Goal: Transaction & Acquisition: Book appointment/travel/reservation

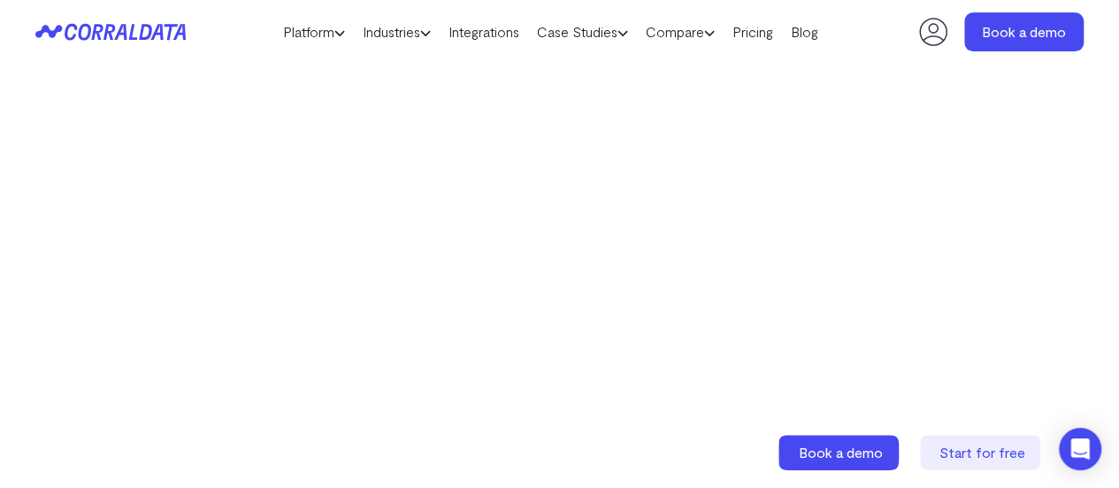
scroll to position [357, 0]
click at [334, 37] on icon at bounding box center [339, 32] width 11 height 11
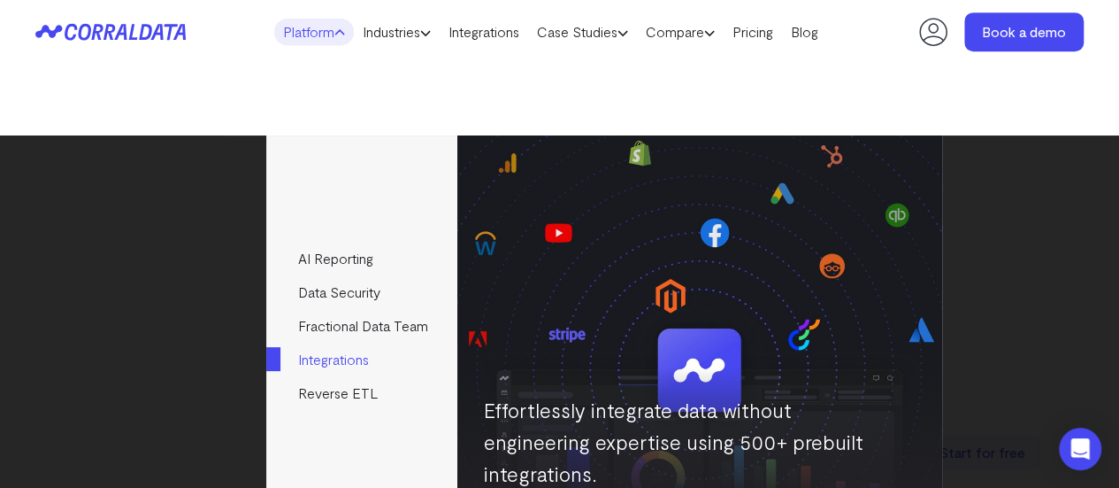
scroll to position [450, 0]
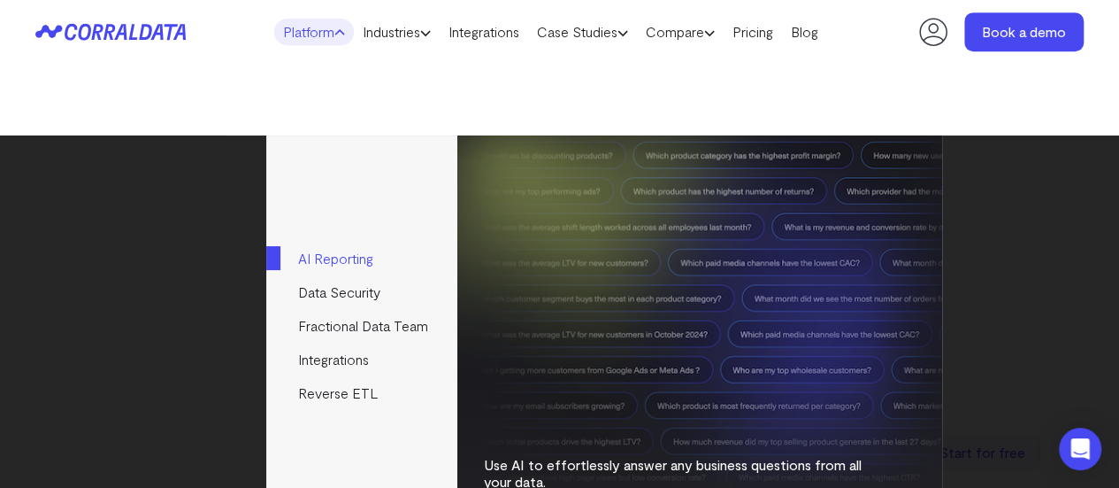
click at [411, 270] on link "AI Reporting" at bounding box center [361, 259] width 190 height 34
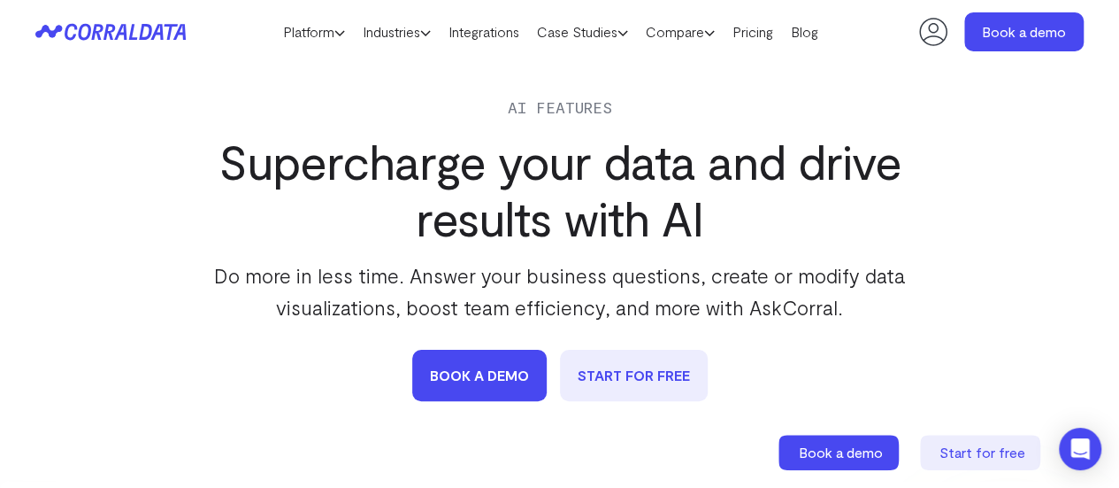
scroll to position [90, 0]
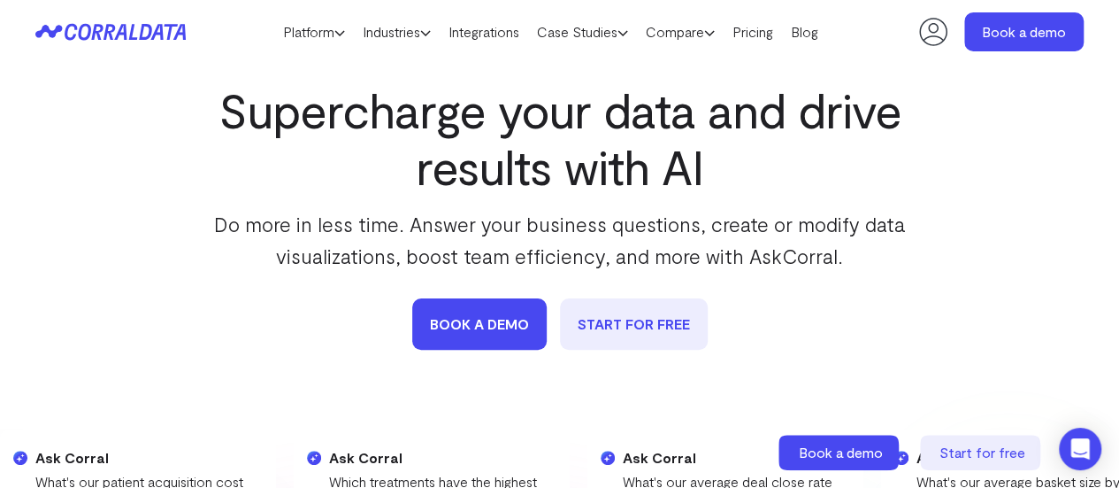
click at [411, 234] on p "Do more in less time. Answer your business questions, create or modify data vis…" at bounding box center [560, 240] width 722 height 64
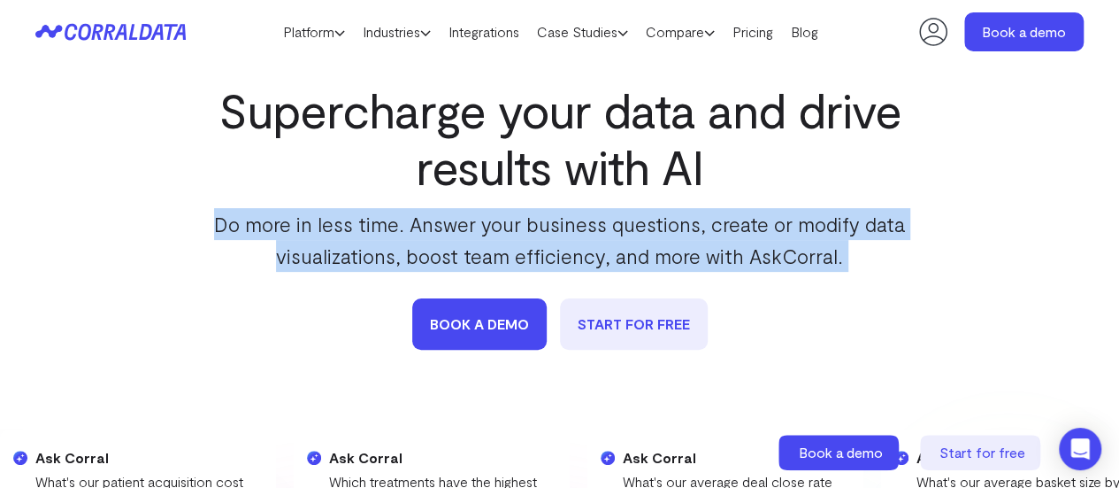
click at [411, 234] on p "Do more in less time. Answer your business questions, create or modify data vis…" at bounding box center [560, 240] width 722 height 64
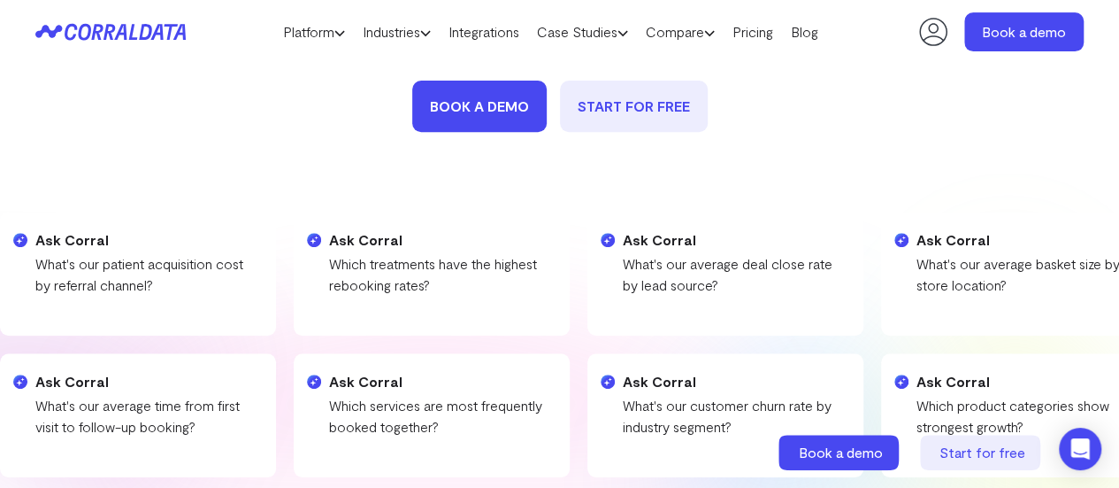
scroll to position [0, 0]
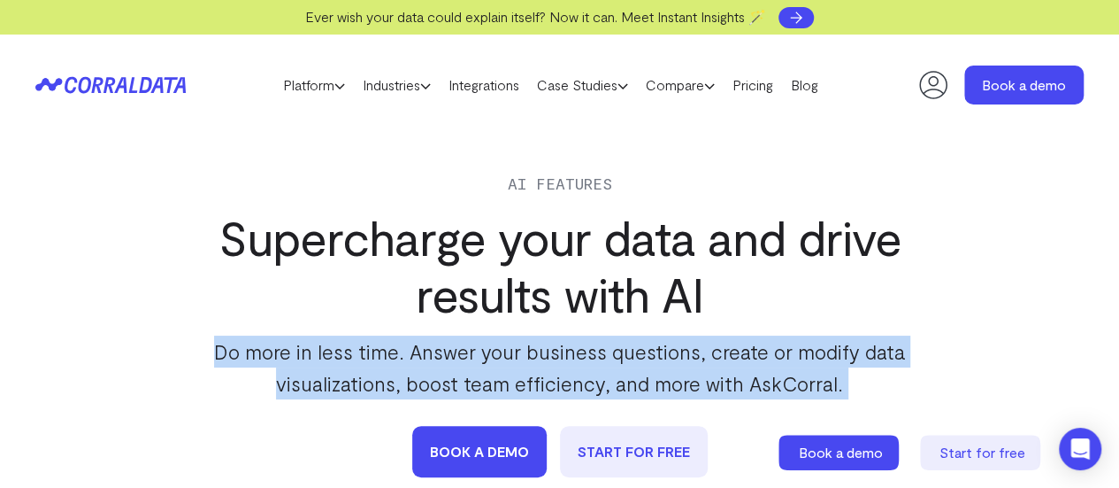
click at [814, 11] on link at bounding box center [796, 17] width 35 height 21
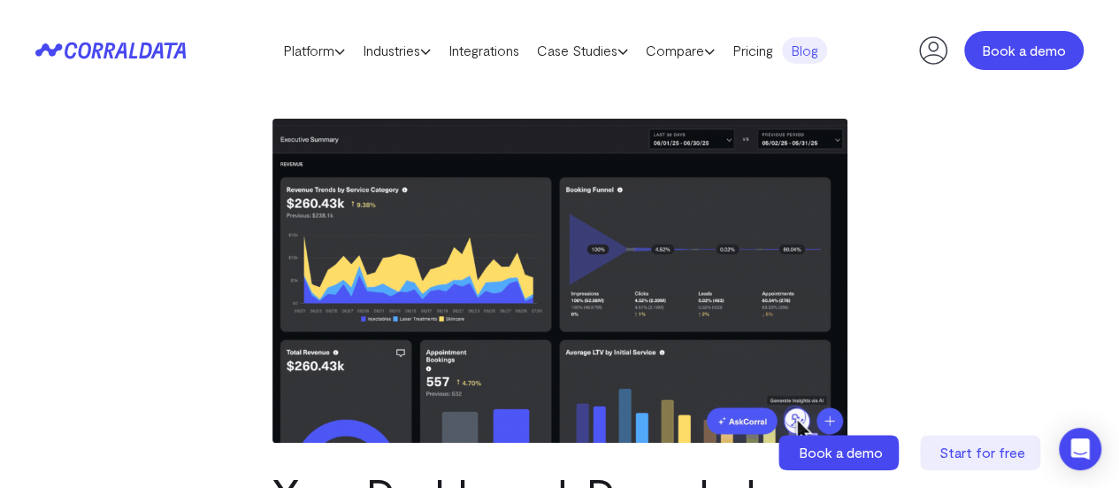
click at [1001, 48] on link "Book a demo" at bounding box center [1024, 50] width 119 height 39
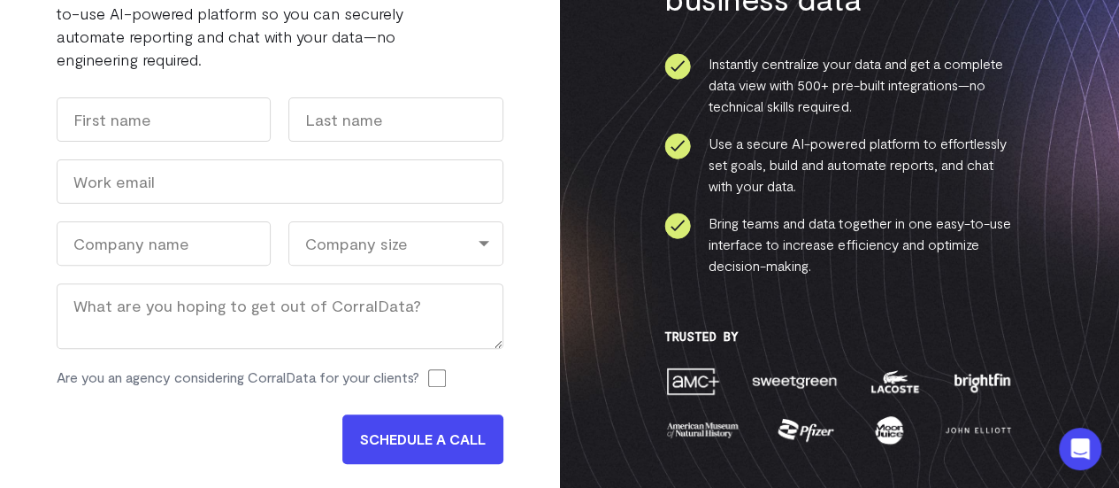
scroll to position [251, 0]
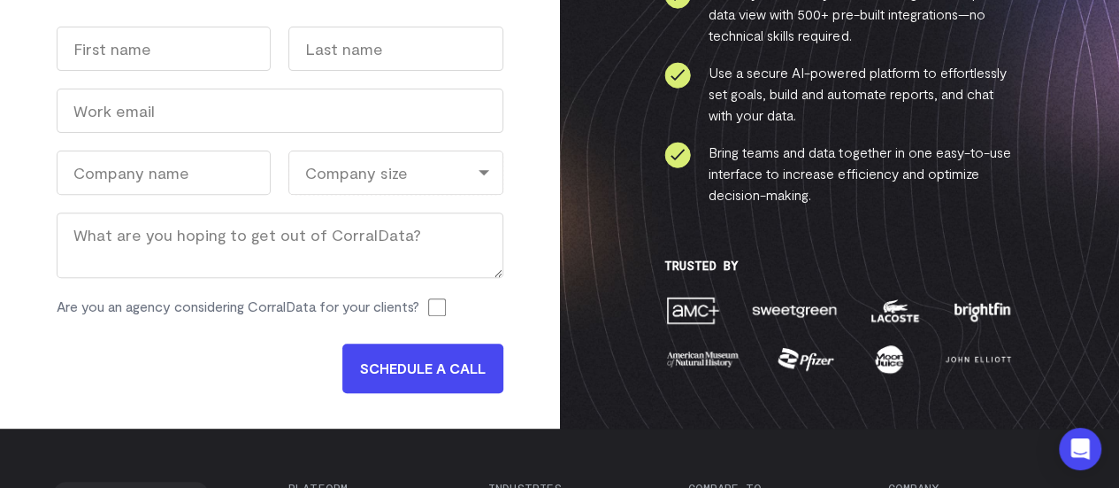
click at [388, 175] on div "Company size" at bounding box center [395, 172] width 214 height 44
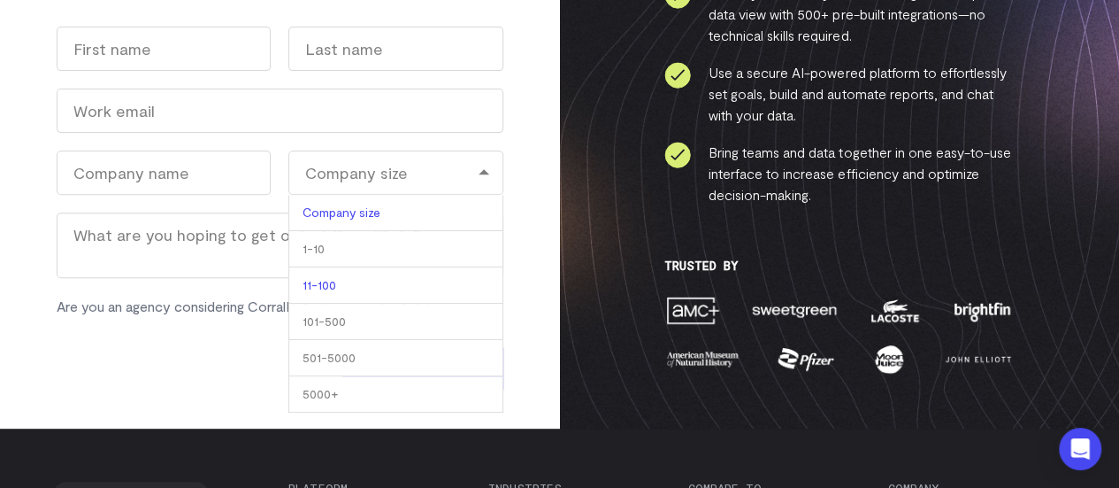
click at [379, 279] on li "11-100" at bounding box center [395, 285] width 214 height 36
select select "11-100"
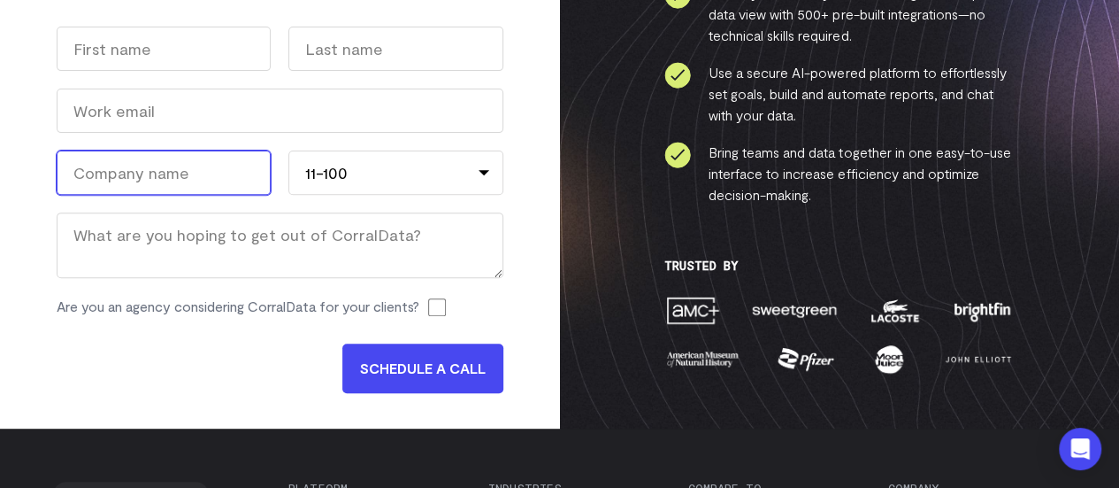
click at [189, 170] on input "Company Name (Required)" at bounding box center [164, 172] width 214 height 44
type input "Partner In Publishing"
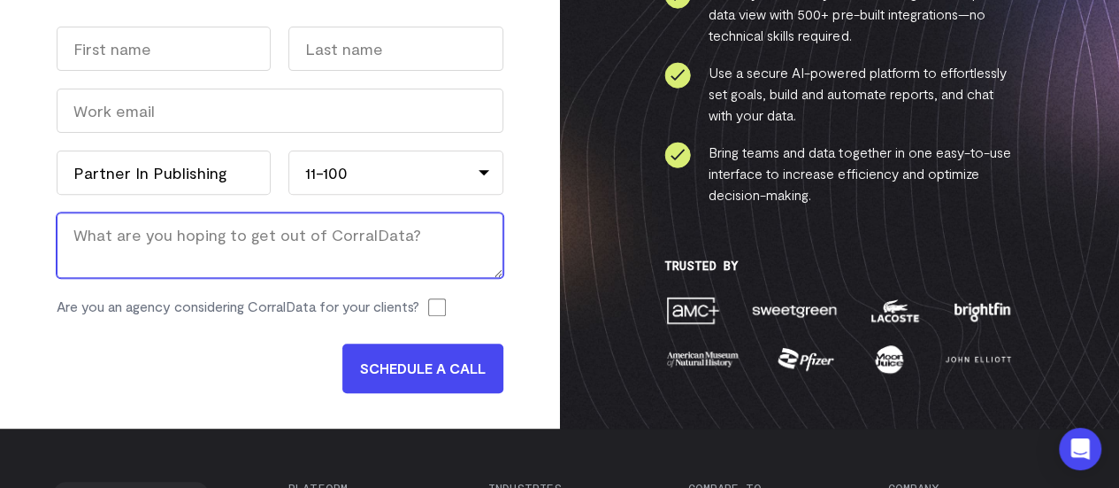
click at [198, 238] on textarea "Message" at bounding box center [280, 244] width 447 height 65
type textarea "A"
type textarea "Faster, easier, cleaner reporting"
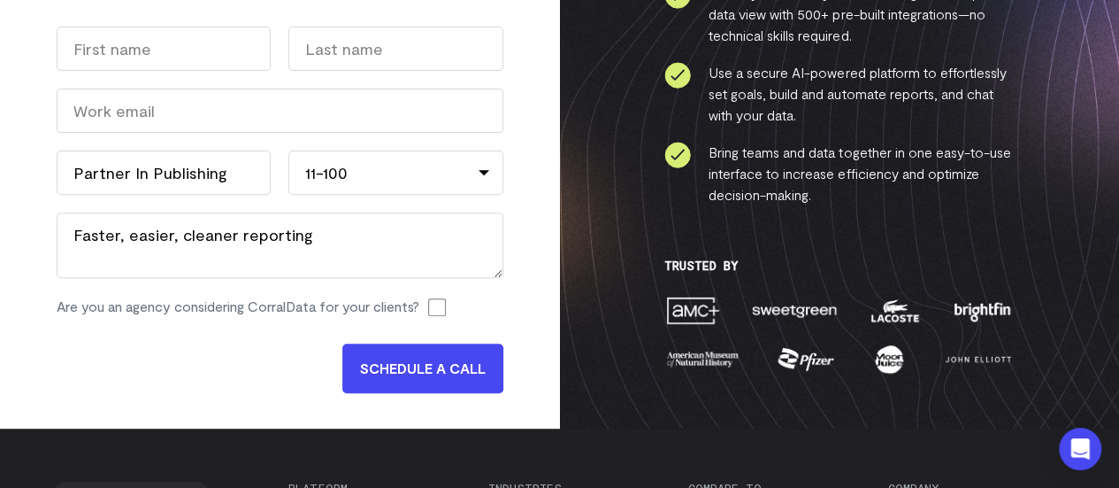
click at [419, 308] on label "Are you an agency considering CorralData for your clients?" at bounding box center [238, 306] width 363 height 21
click at [428, 308] on input "Are you an agency considering CorralData for your clients?" at bounding box center [437, 307] width 18 height 18
checkbox input "true"
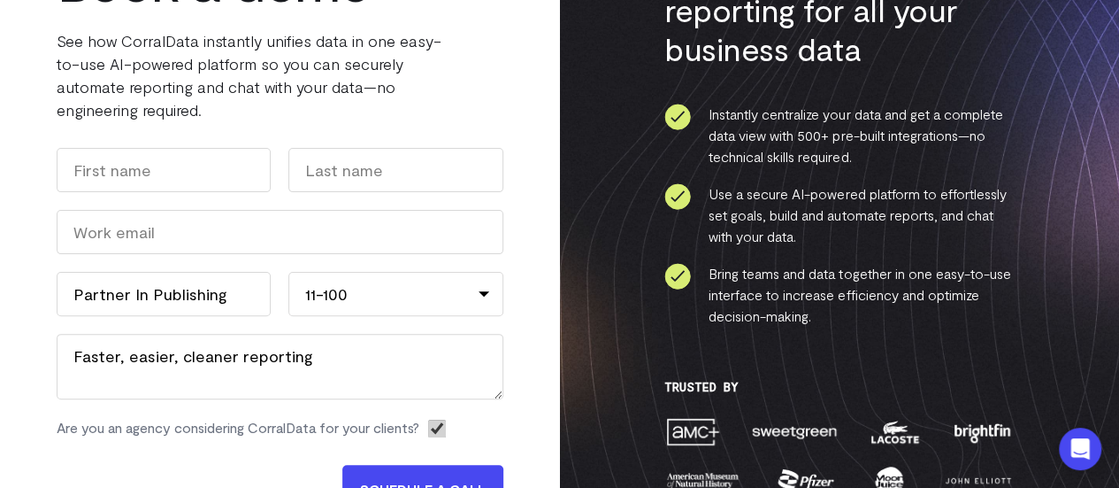
scroll to position [129, 0]
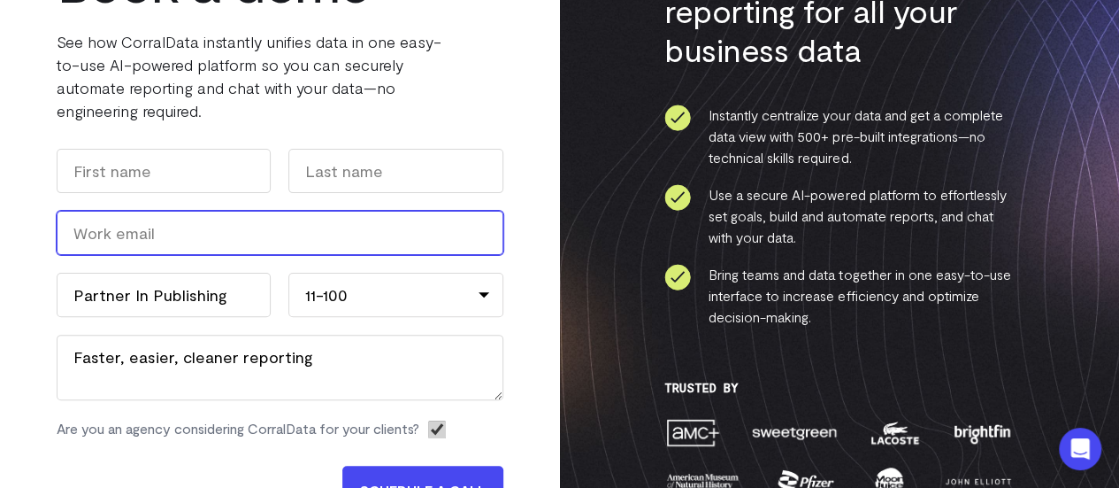
click at [293, 245] on input "Work Email (Required)" at bounding box center [280, 233] width 447 height 44
type input "zaire@partnerinpublishing.com"
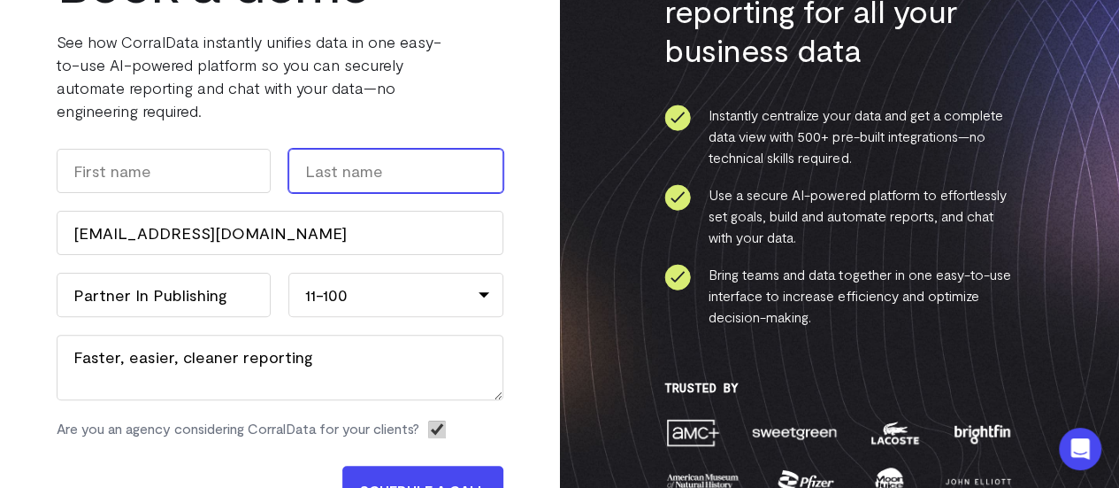
click at [373, 183] on input "Last" at bounding box center [395, 171] width 214 height 44
type input "Burrus"
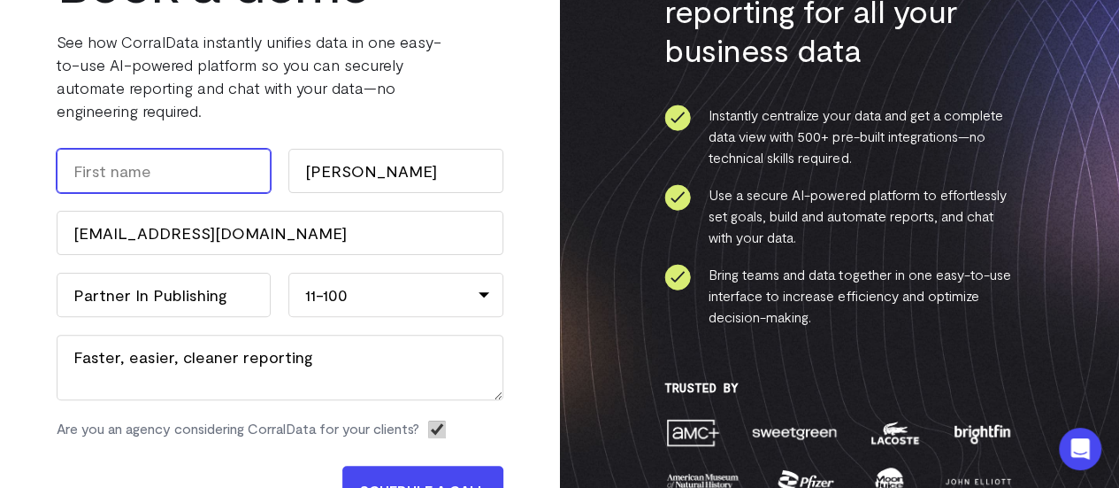
click at [202, 178] on input "First" at bounding box center [164, 171] width 214 height 44
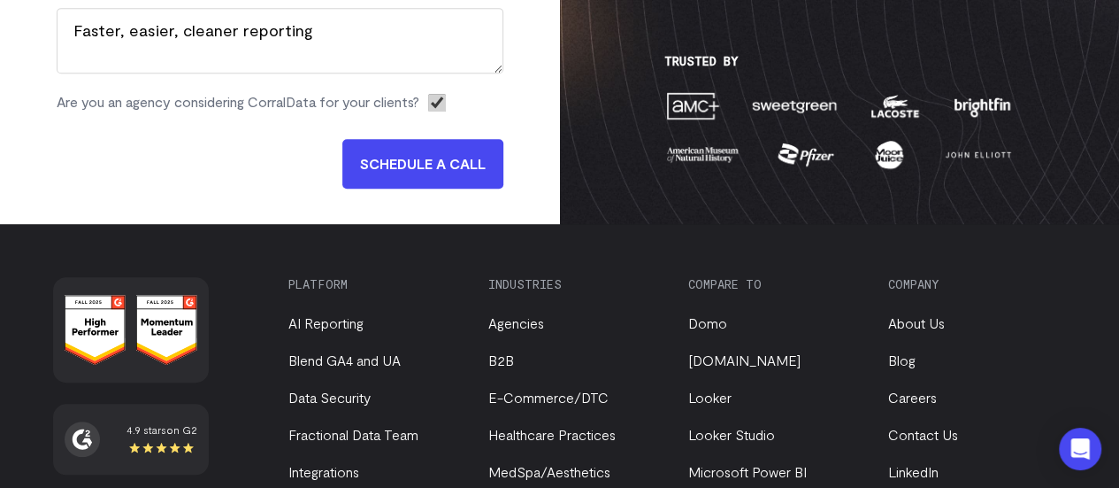
scroll to position [433, 0]
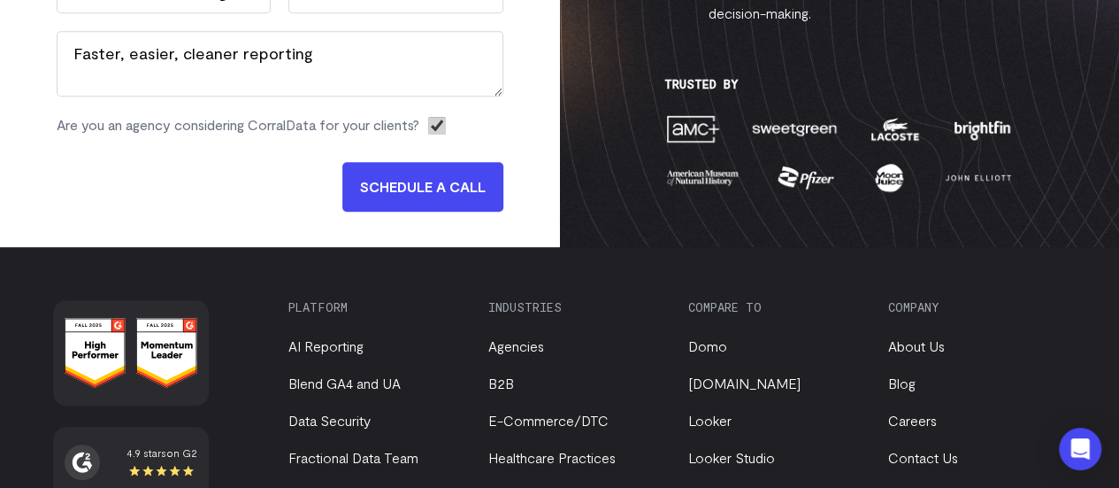
type input "Zaire"
click at [394, 185] on input "SCHEDULE A CALL" at bounding box center [422, 187] width 161 height 50
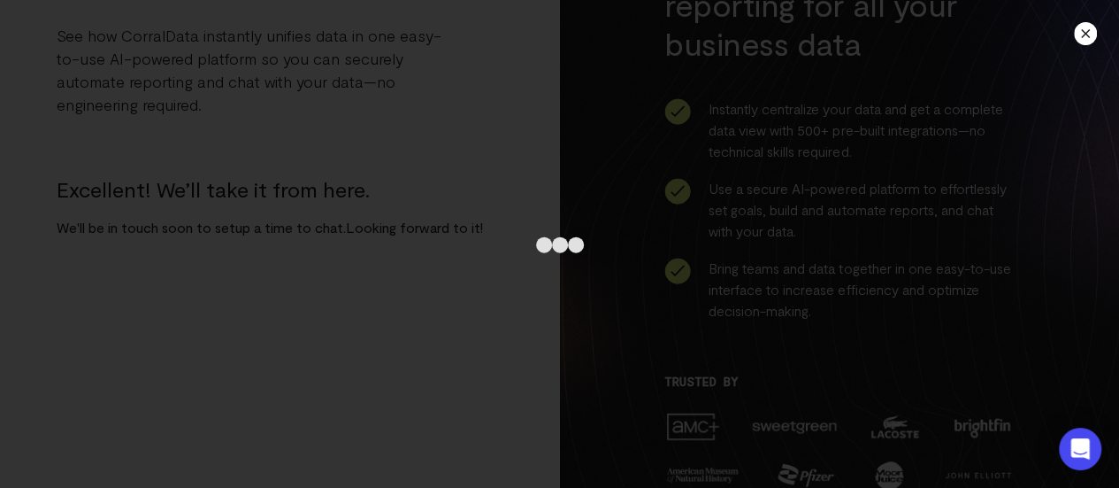
scroll to position [136, 0]
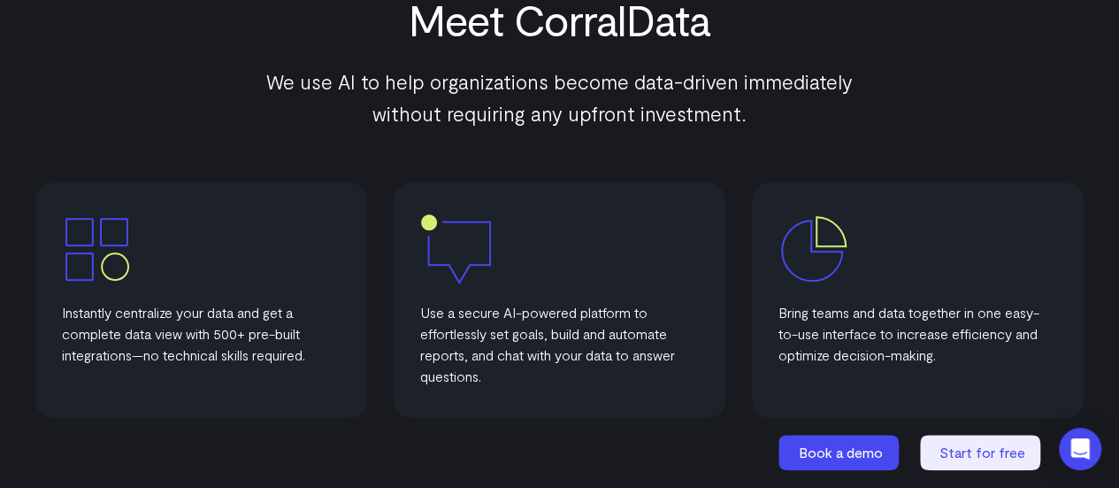
scroll to position [846, 0]
